Goal: Task Accomplishment & Management: Manage account settings

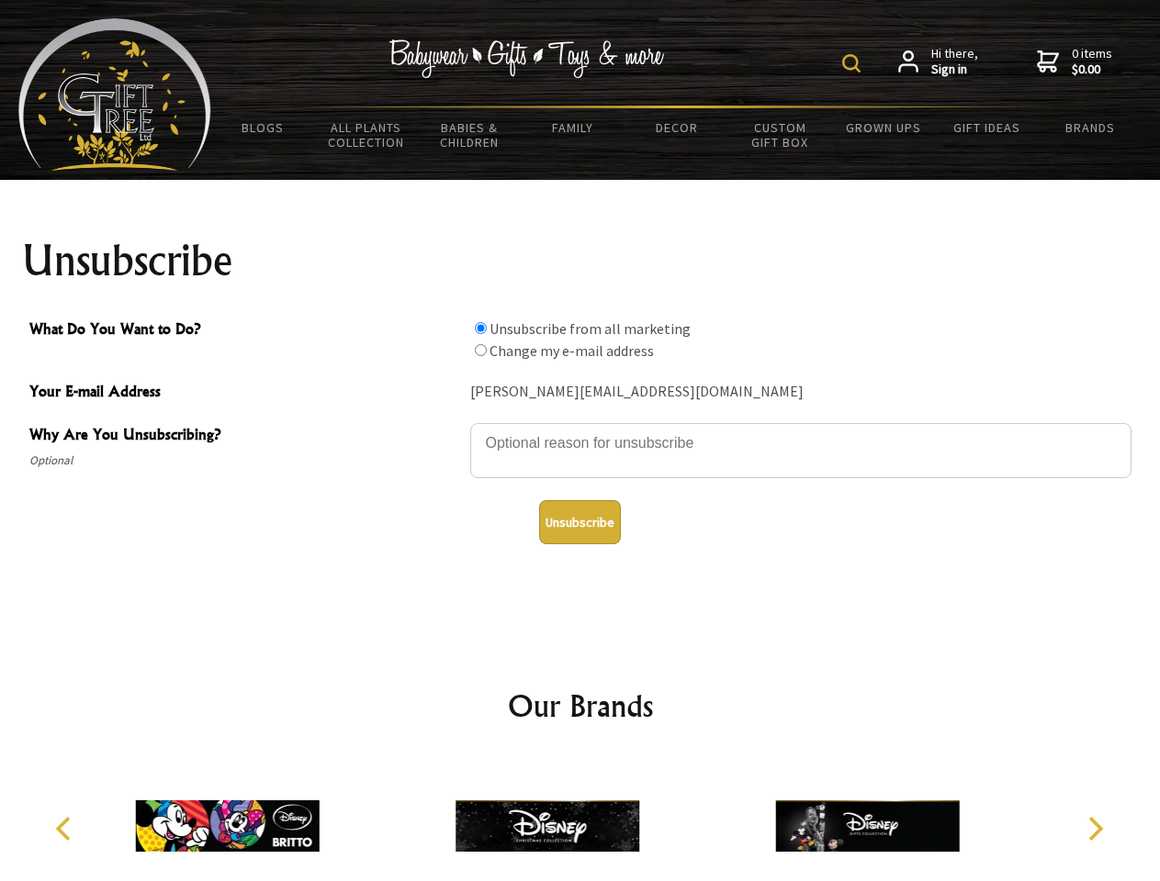
click at [854, 63] on img at bounding box center [851, 63] width 18 height 18
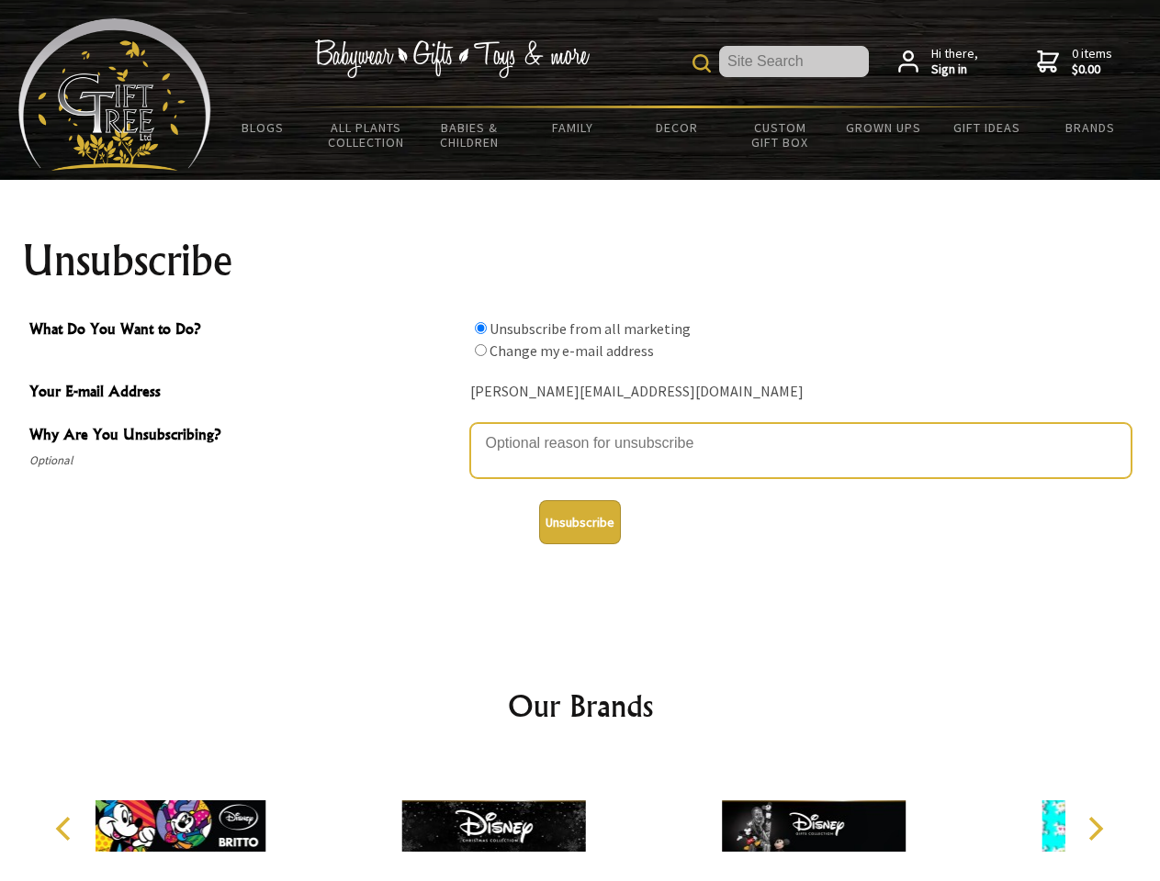
click at [580, 430] on textarea "Why Are You Unsubscribing?" at bounding box center [800, 450] width 661 height 55
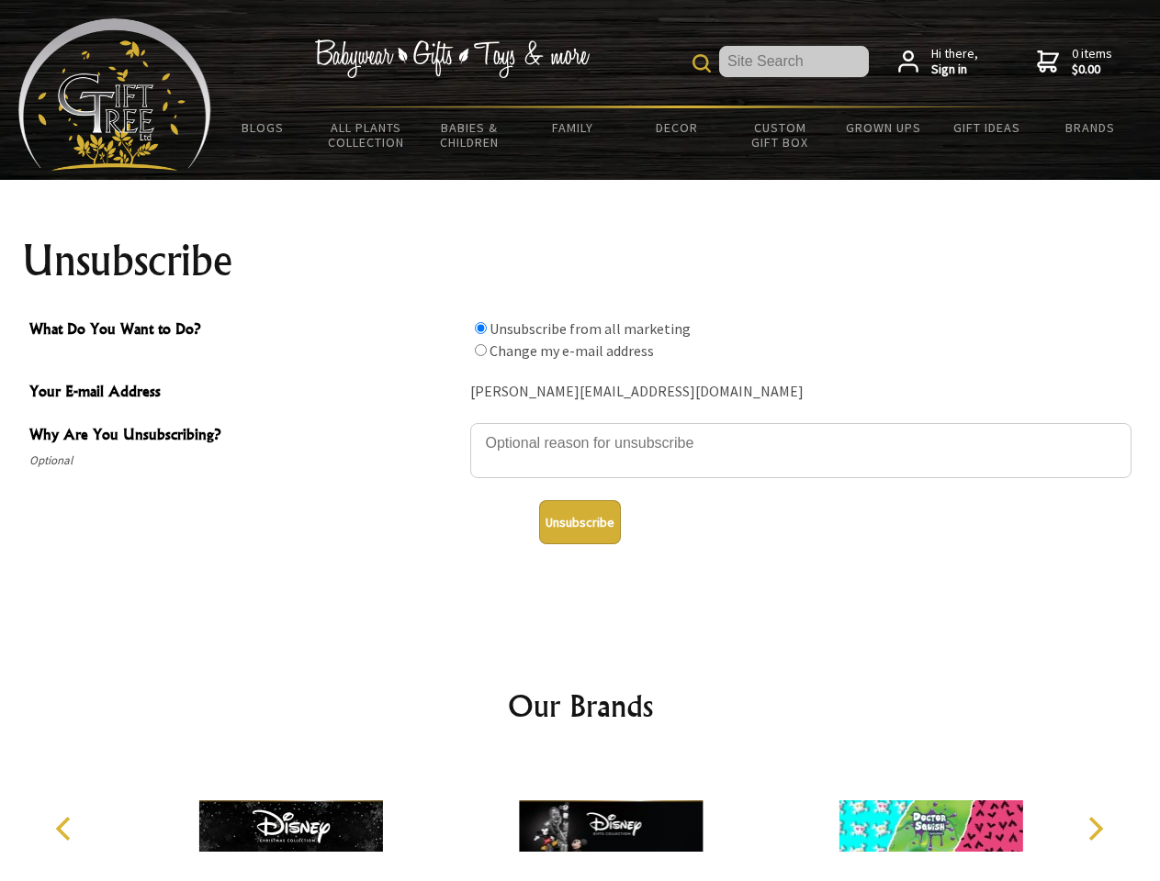
click at [480, 328] on input "What Do You Want to Do?" at bounding box center [481, 328] width 12 height 12
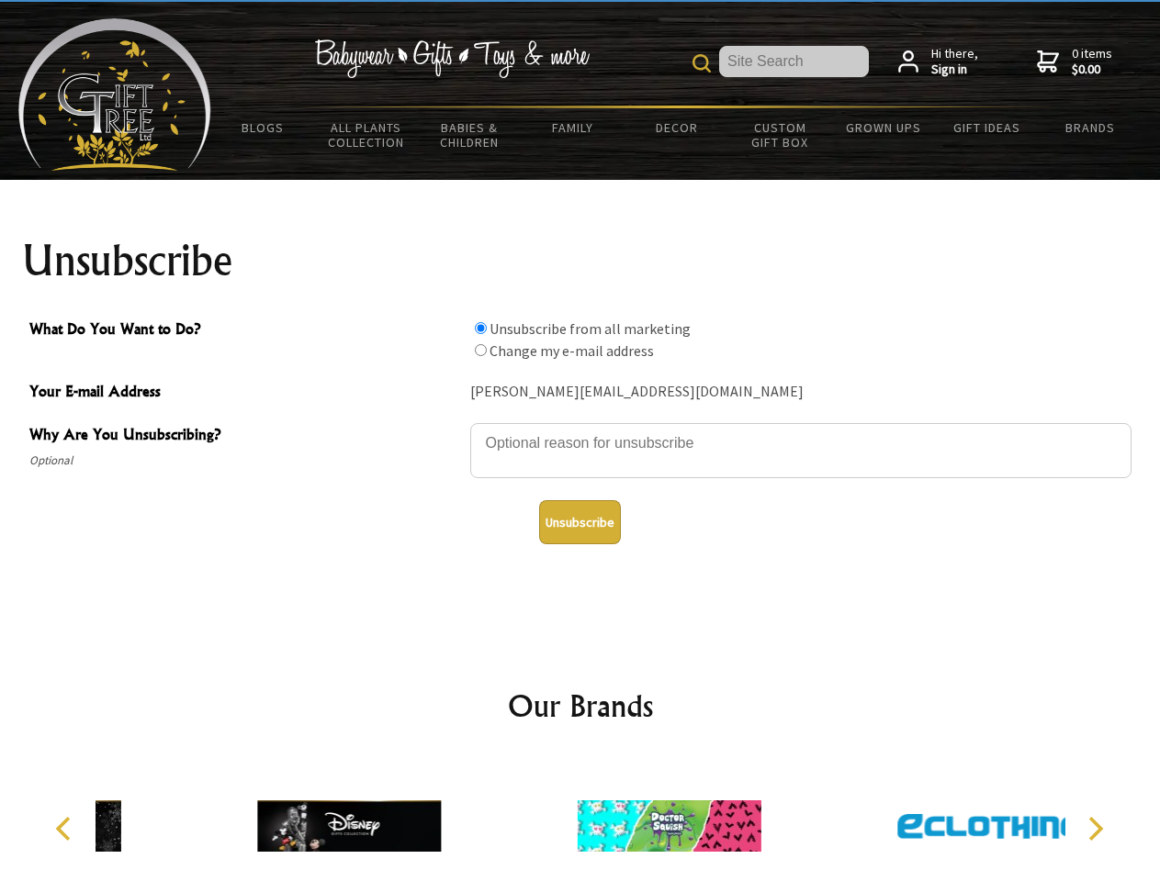
click at [480, 350] on input "What Do You Want to Do?" at bounding box center [481, 350] width 12 height 12
radio input "true"
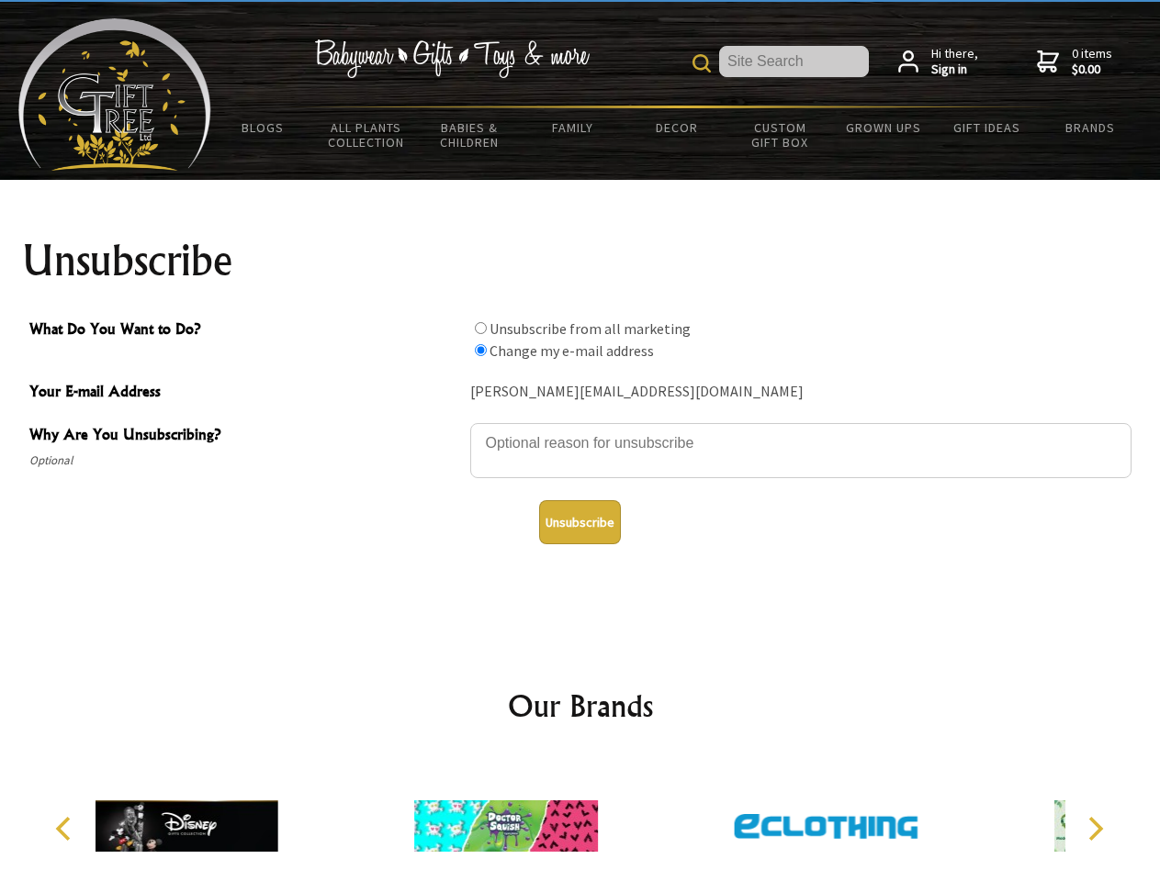
click at [579, 522] on button "Unsubscribe" at bounding box center [580, 522] width 82 height 44
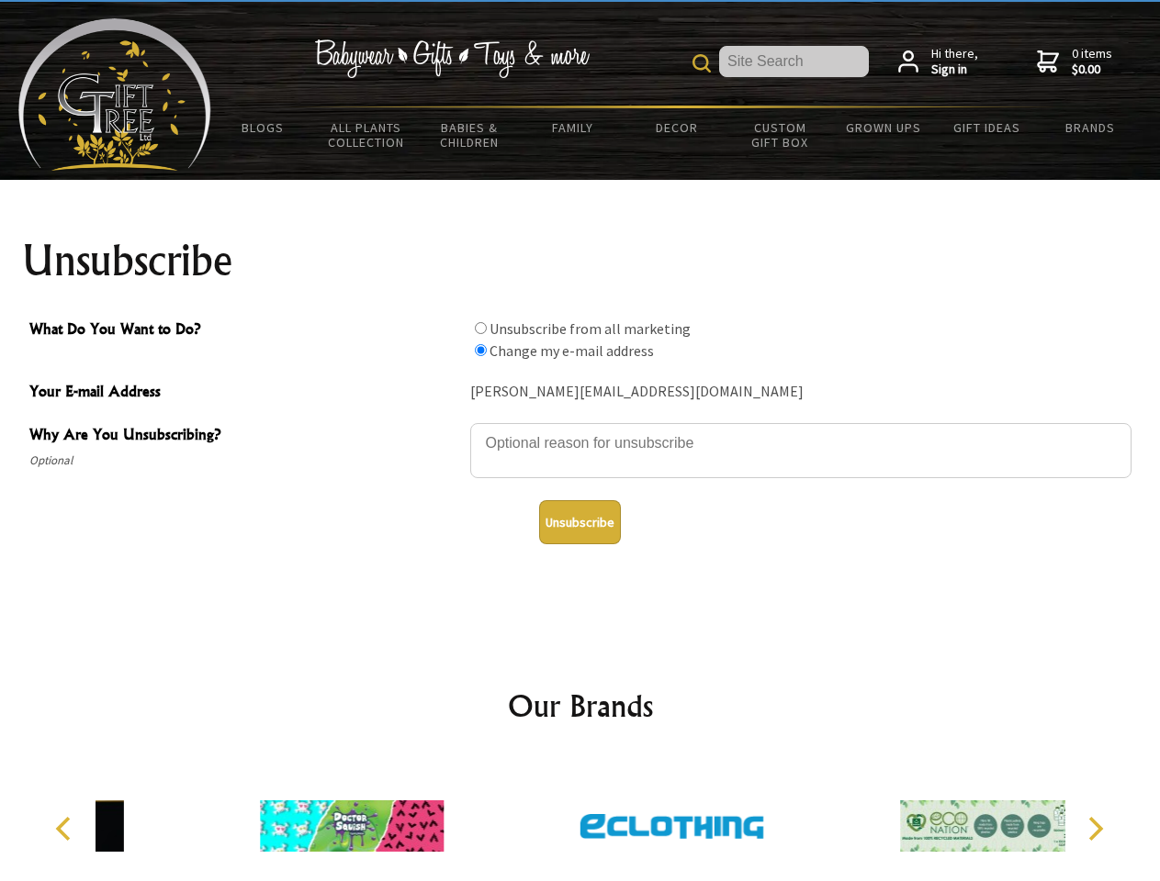
click at [66, 829] on icon "Previous" at bounding box center [65, 829] width 24 height 24
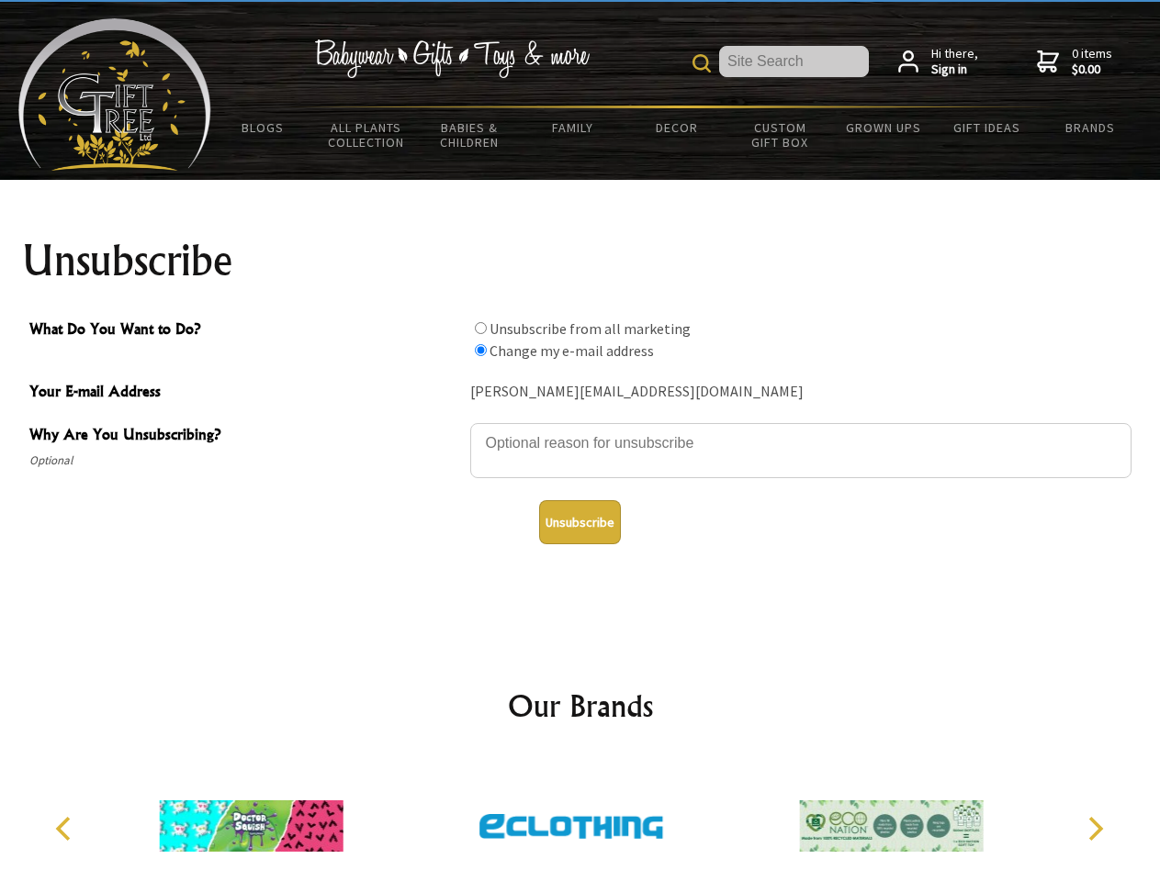
click at [1094, 829] on icon "Next" at bounding box center [1093, 829] width 24 height 24
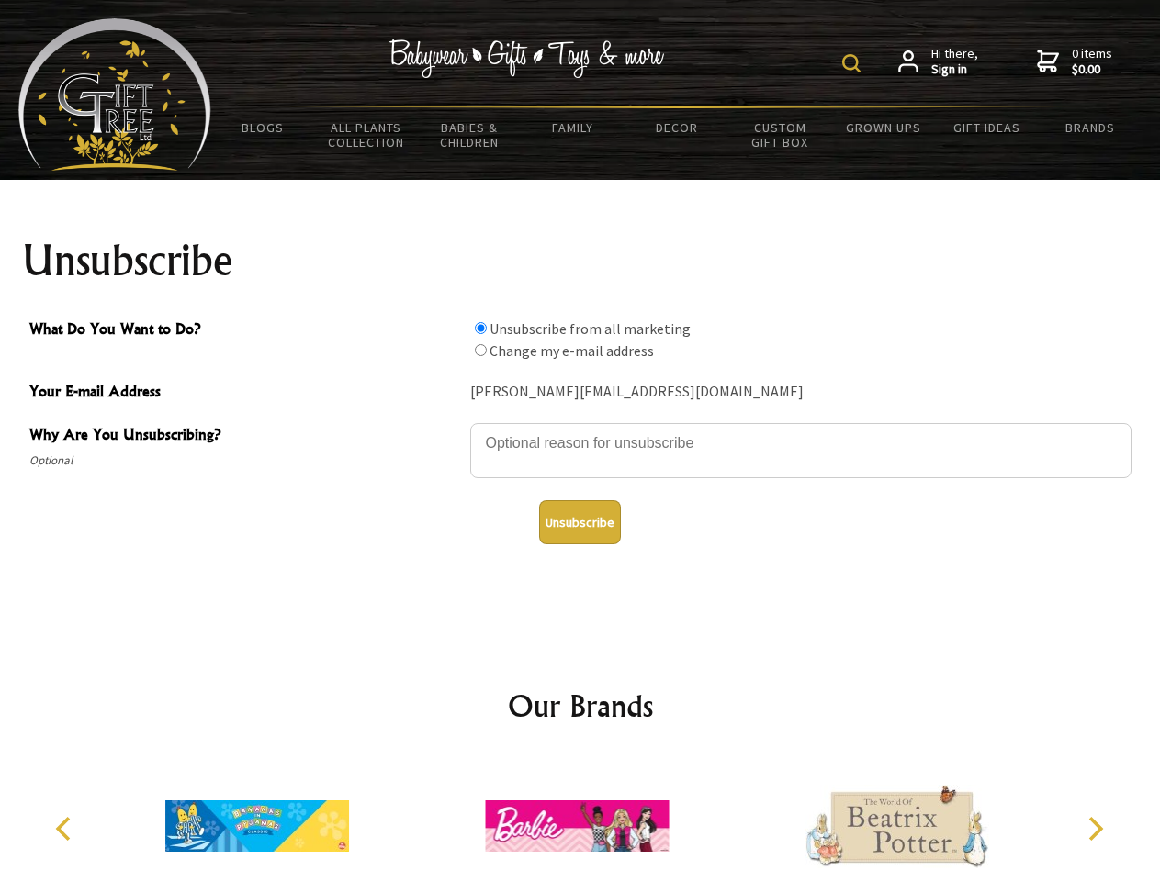
click at [854, 63] on img at bounding box center [851, 63] width 18 height 18
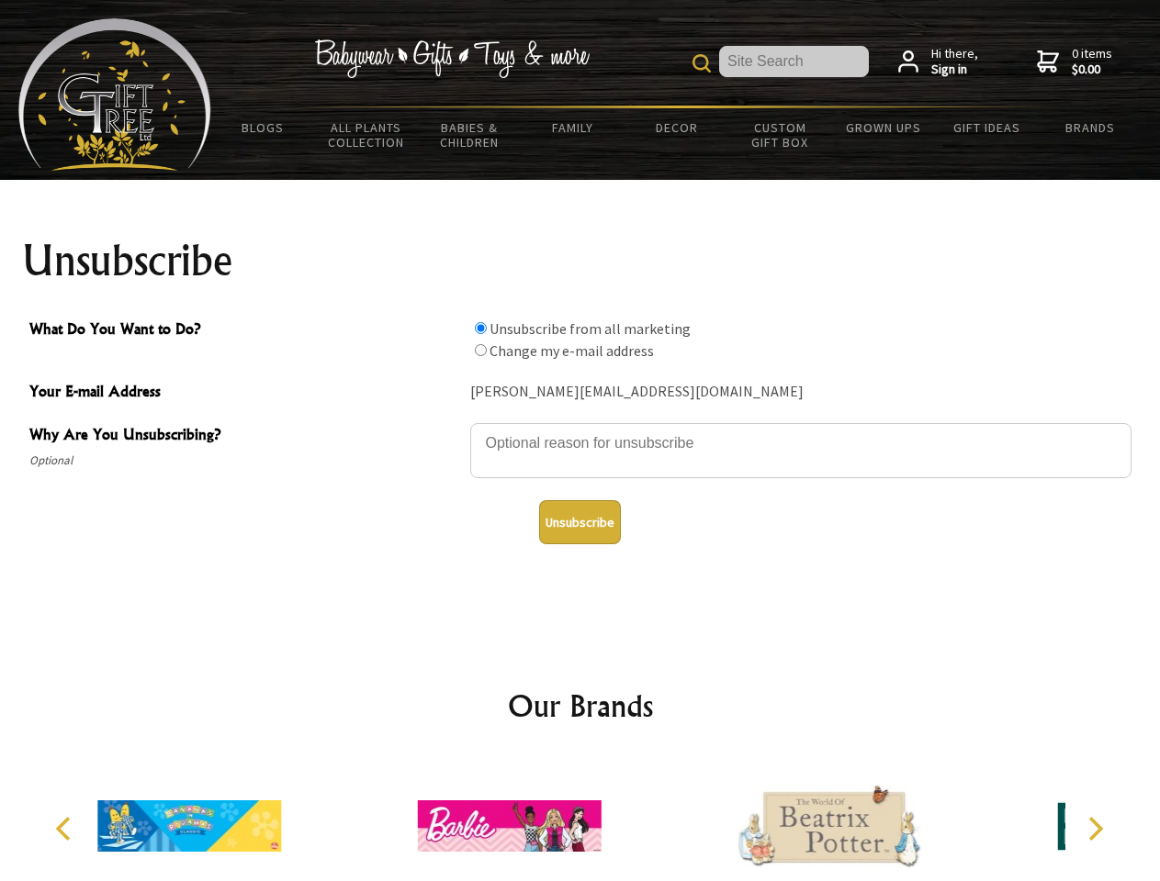
click at [580, 430] on textarea "Why Are You Unsubscribing?" at bounding box center [800, 450] width 661 height 55
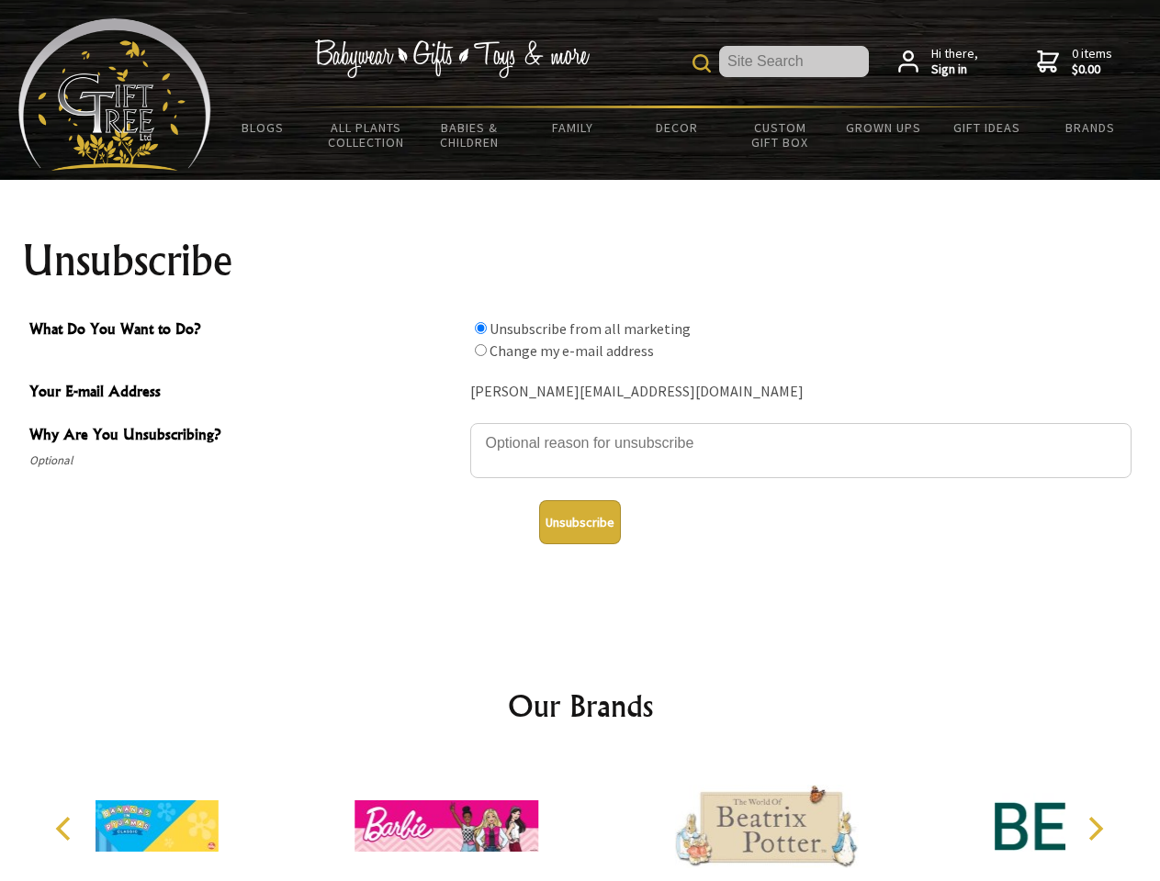
click at [480, 328] on input "What Do You Want to Do?" at bounding box center [481, 328] width 12 height 12
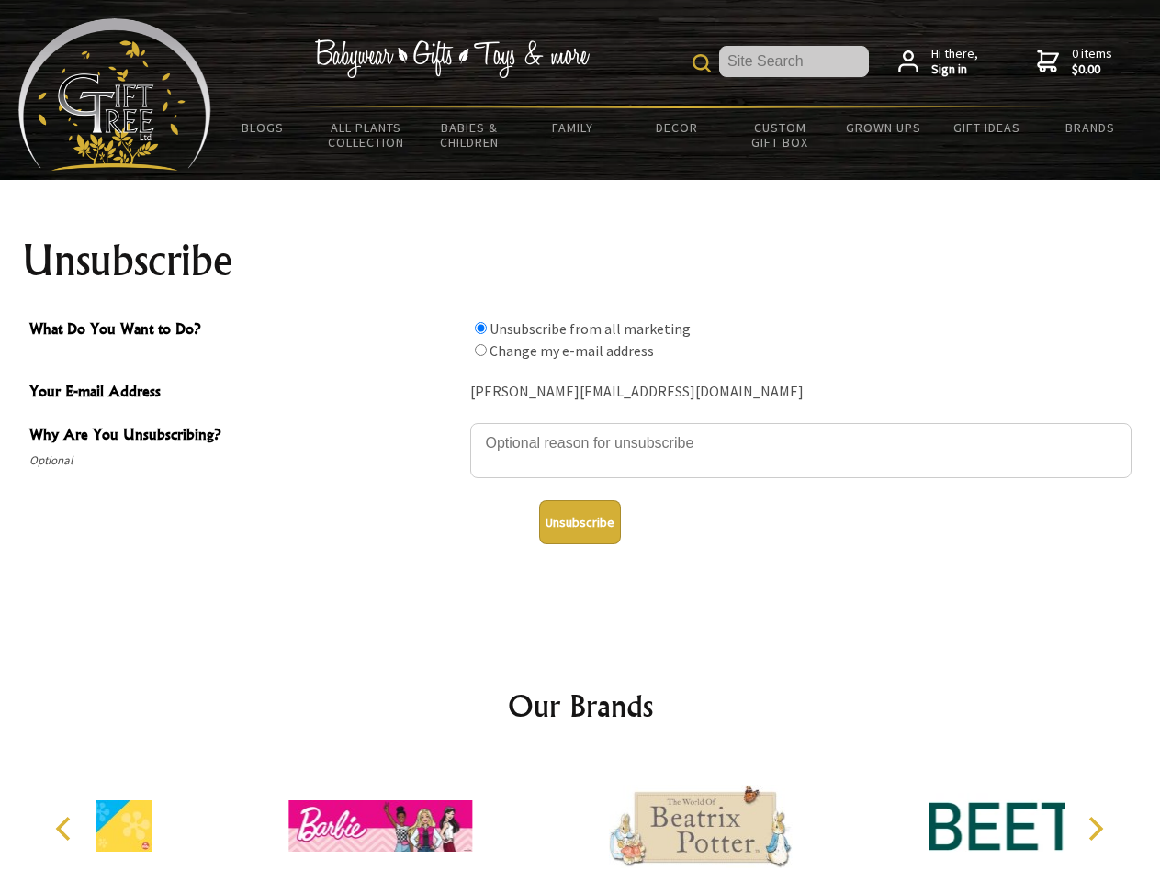
click at [480, 350] on input "What Do You Want to Do?" at bounding box center [481, 350] width 12 height 12
radio input "true"
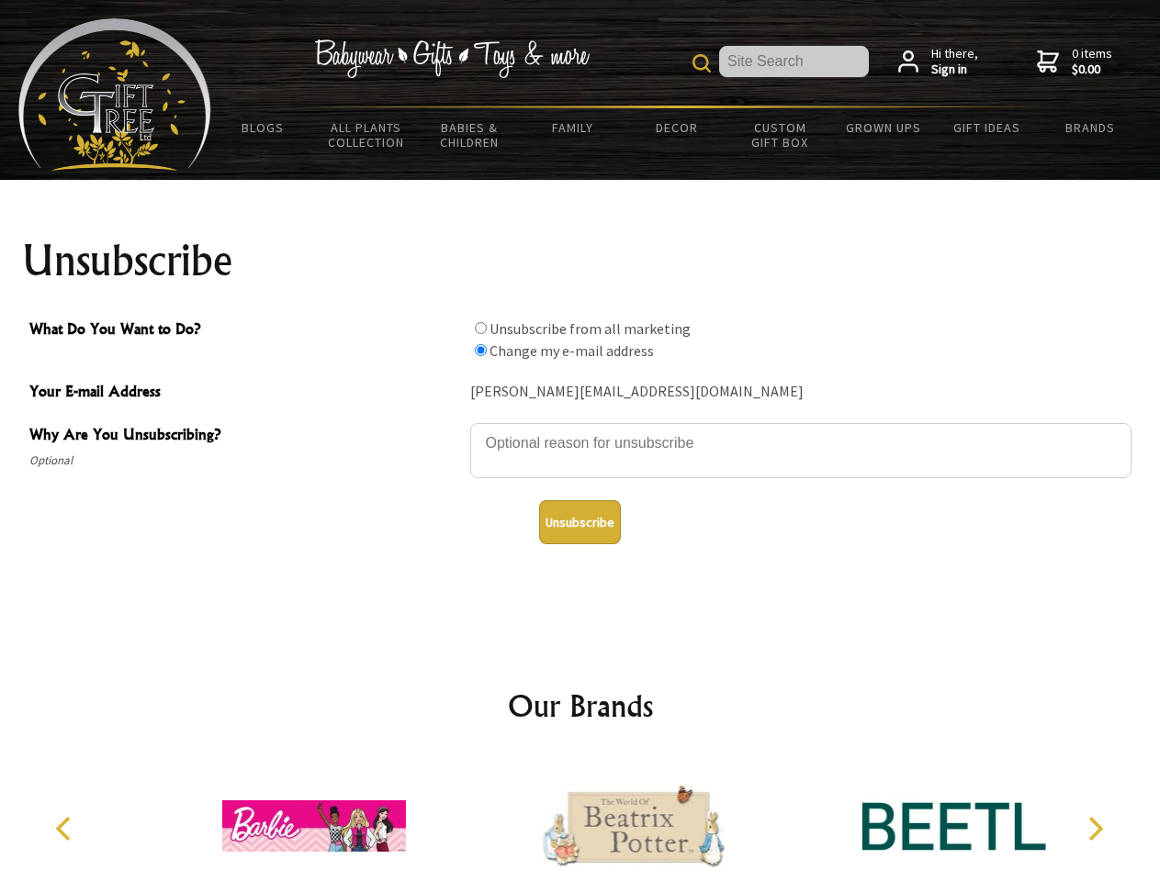
click at [579, 522] on button "Unsubscribe" at bounding box center [580, 522] width 82 height 44
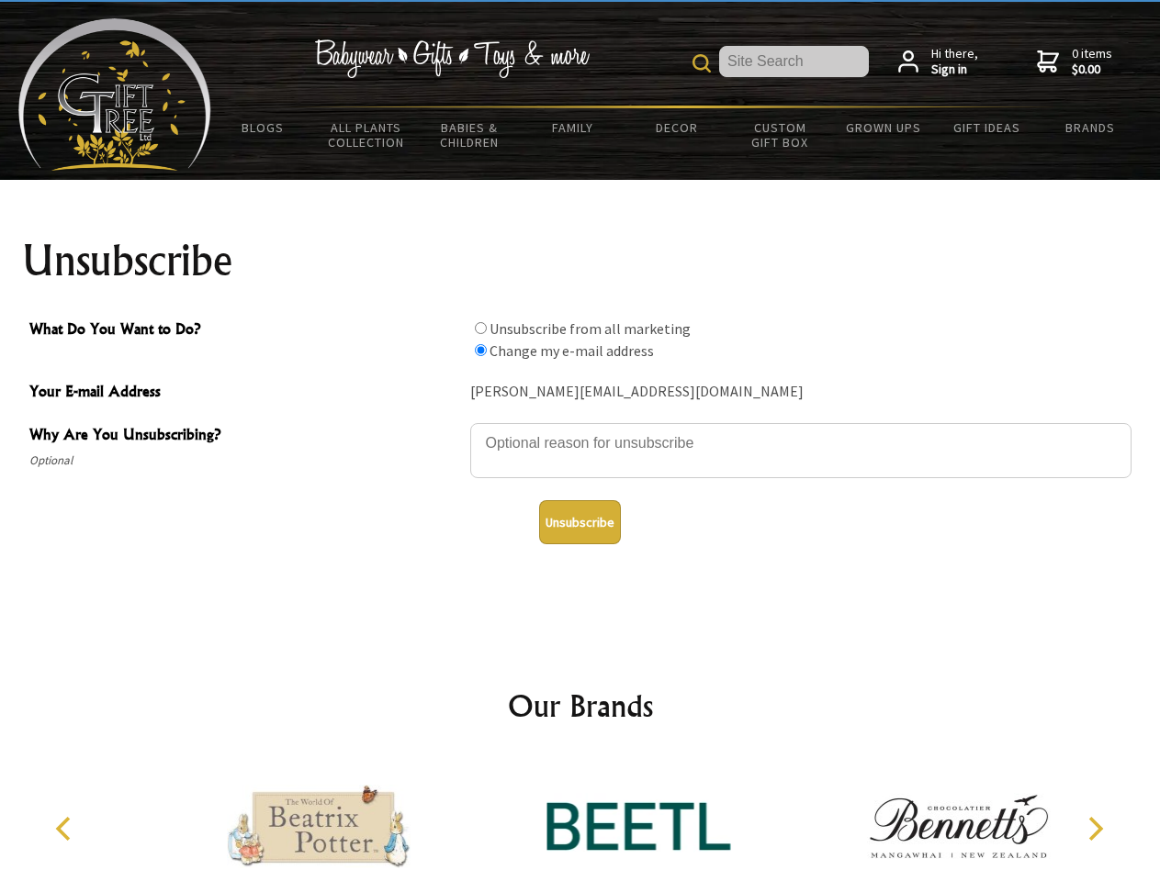
click at [66, 829] on icon "Previous" at bounding box center [65, 829] width 24 height 24
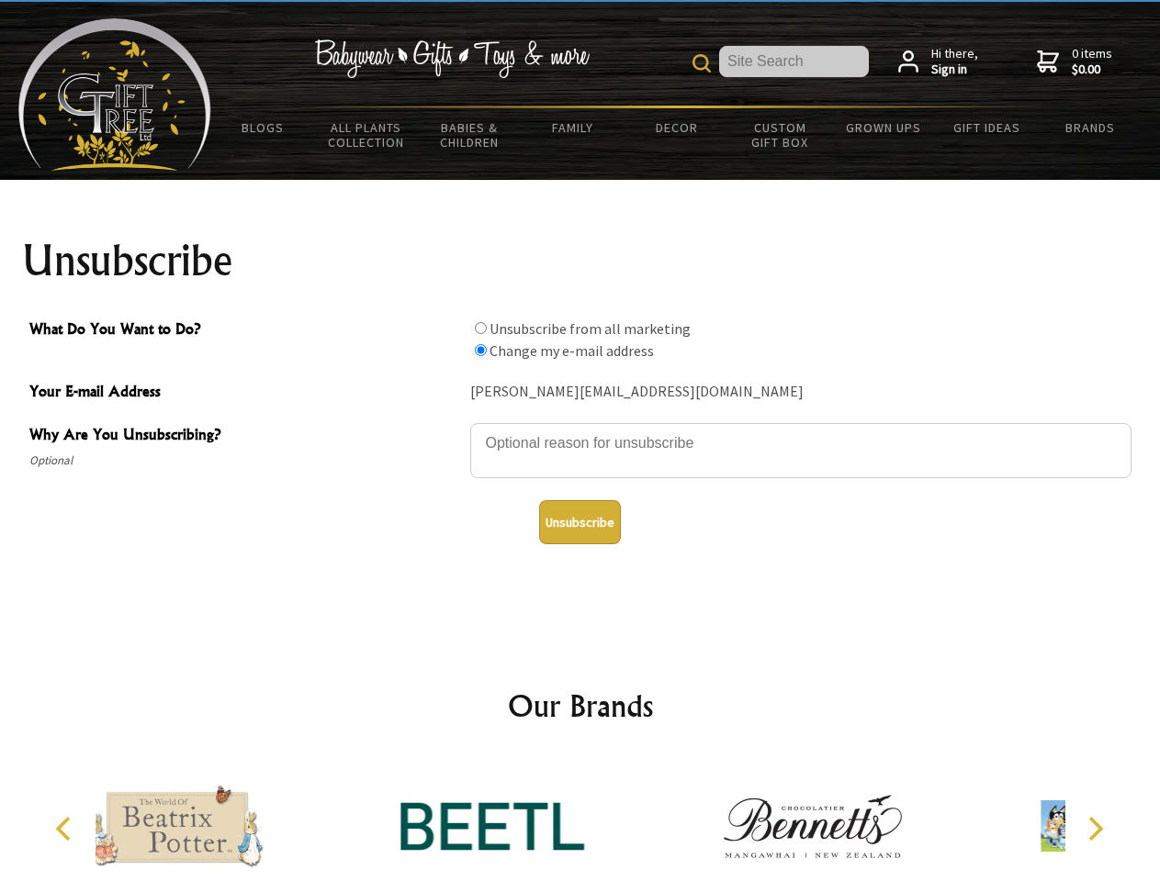
click at [1094, 829] on icon "Next" at bounding box center [1093, 829] width 24 height 24
